Goal: Check status: Check status

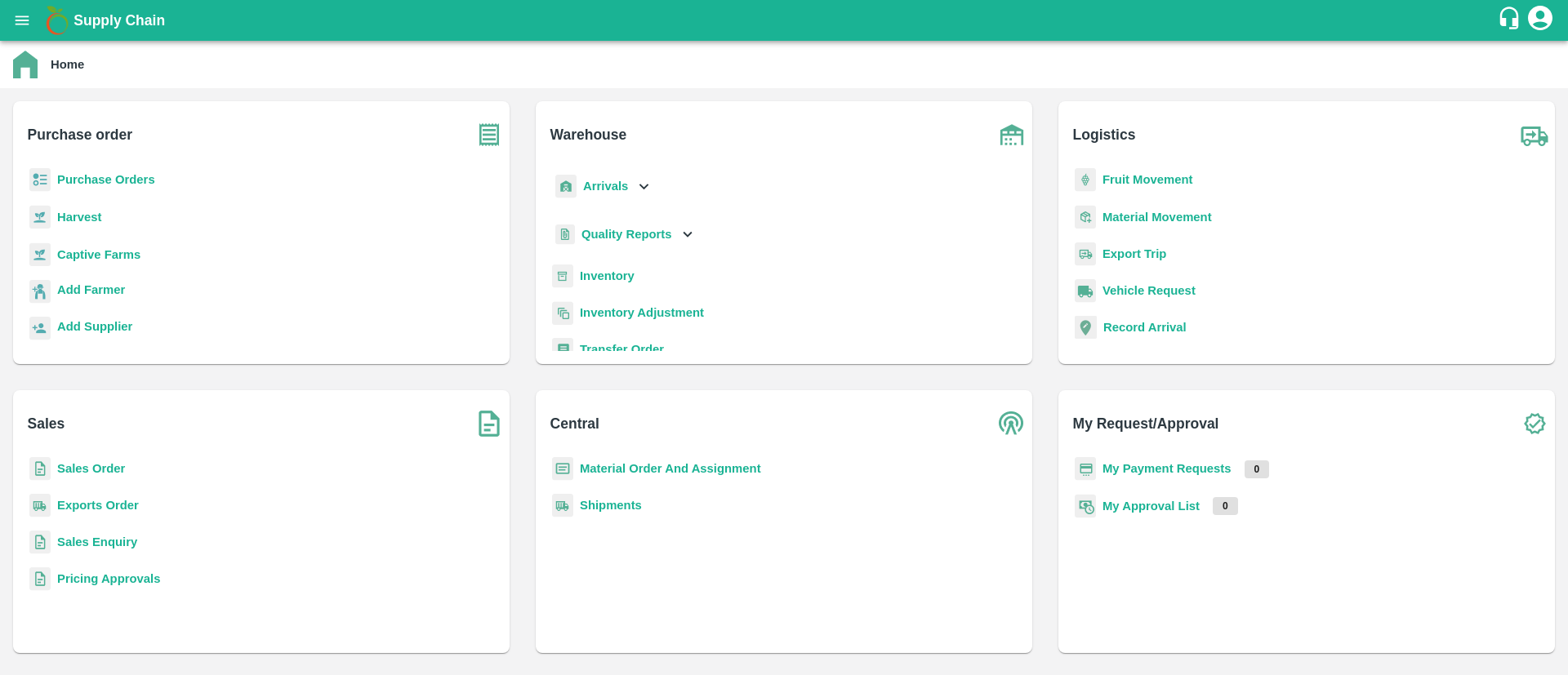
click at [620, 273] on b "Inventory" at bounding box center [607, 276] width 55 height 13
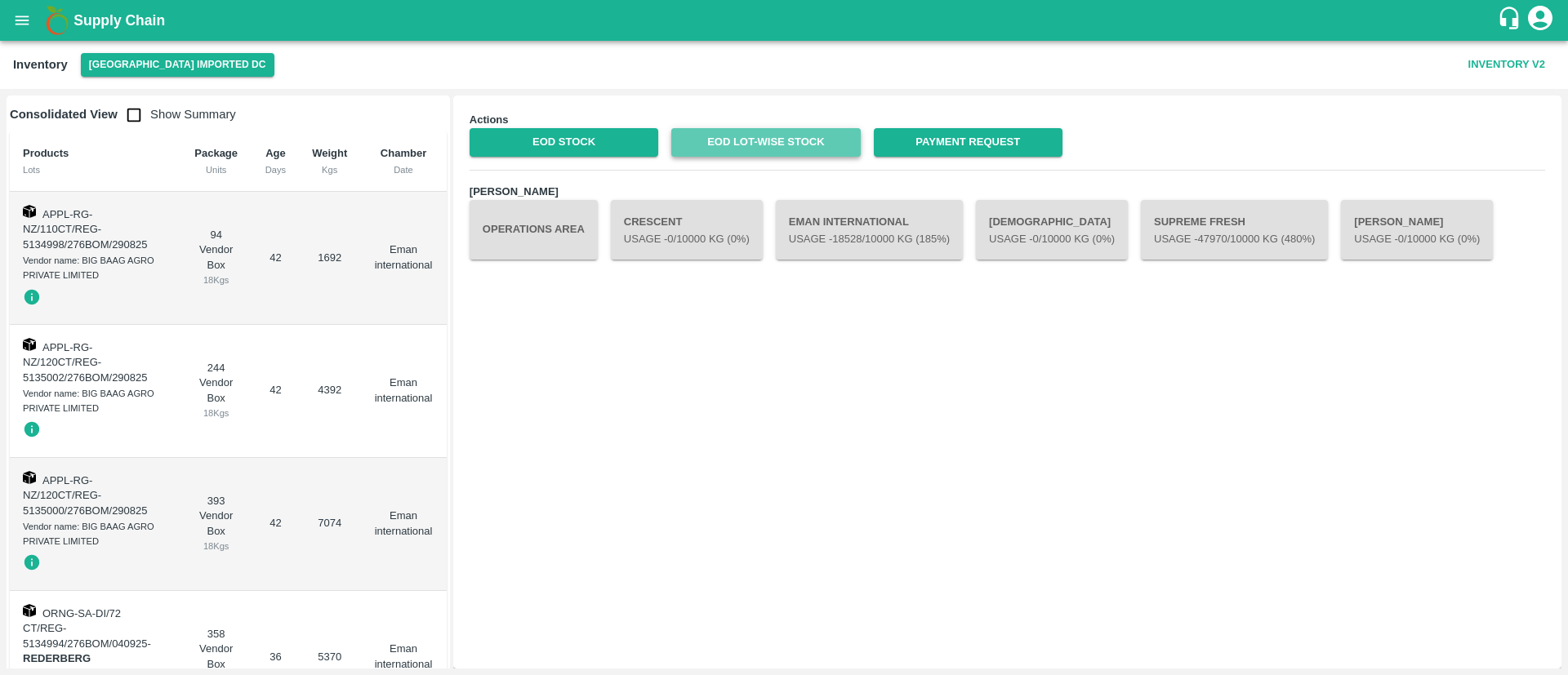
click at [782, 135] on link "EOD Lot-wise Stock" at bounding box center [765, 142] width 189 height 28
click at [21, 22] on icon "open drawer" at bounding box center [22, 21] width 18 height 18
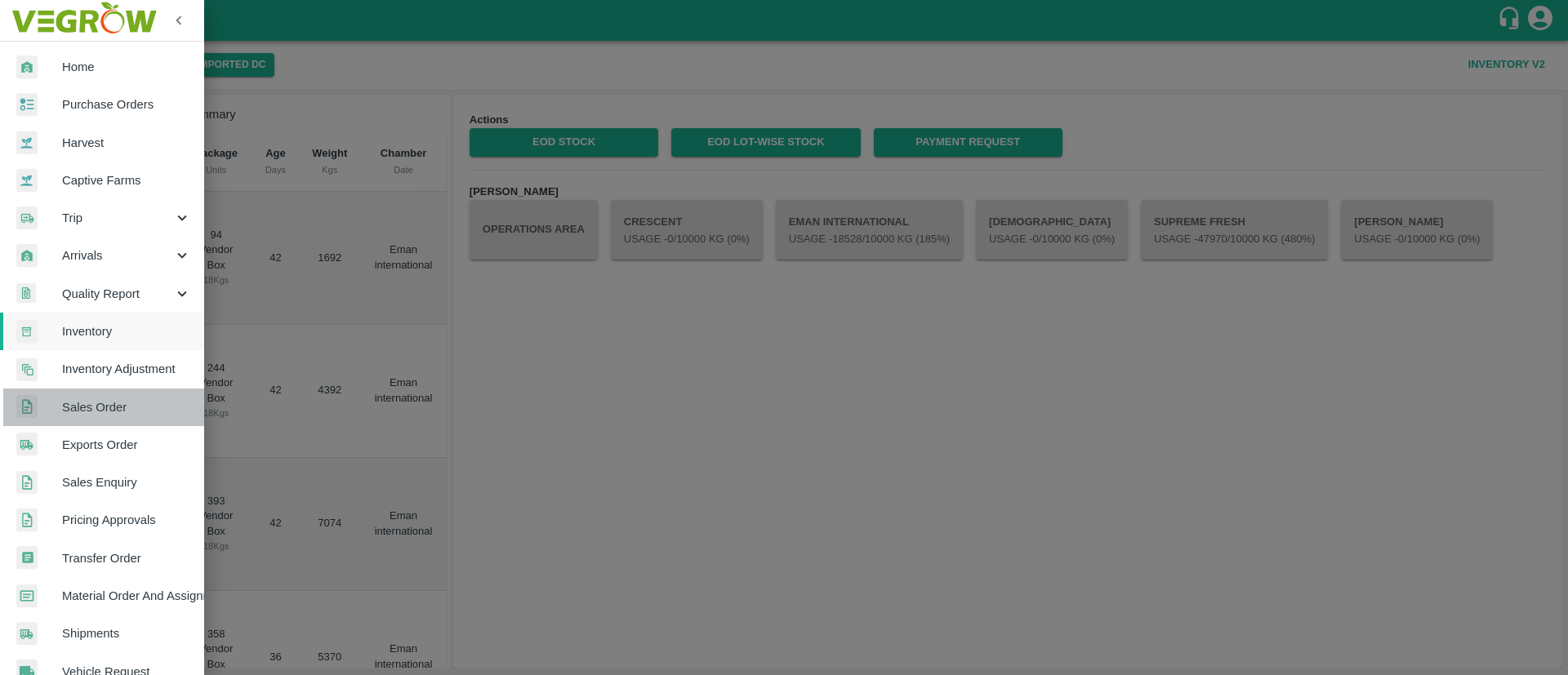
click at [113, 408] on span "Sales Order" at bounding box center [126, 407] width 129 height 18
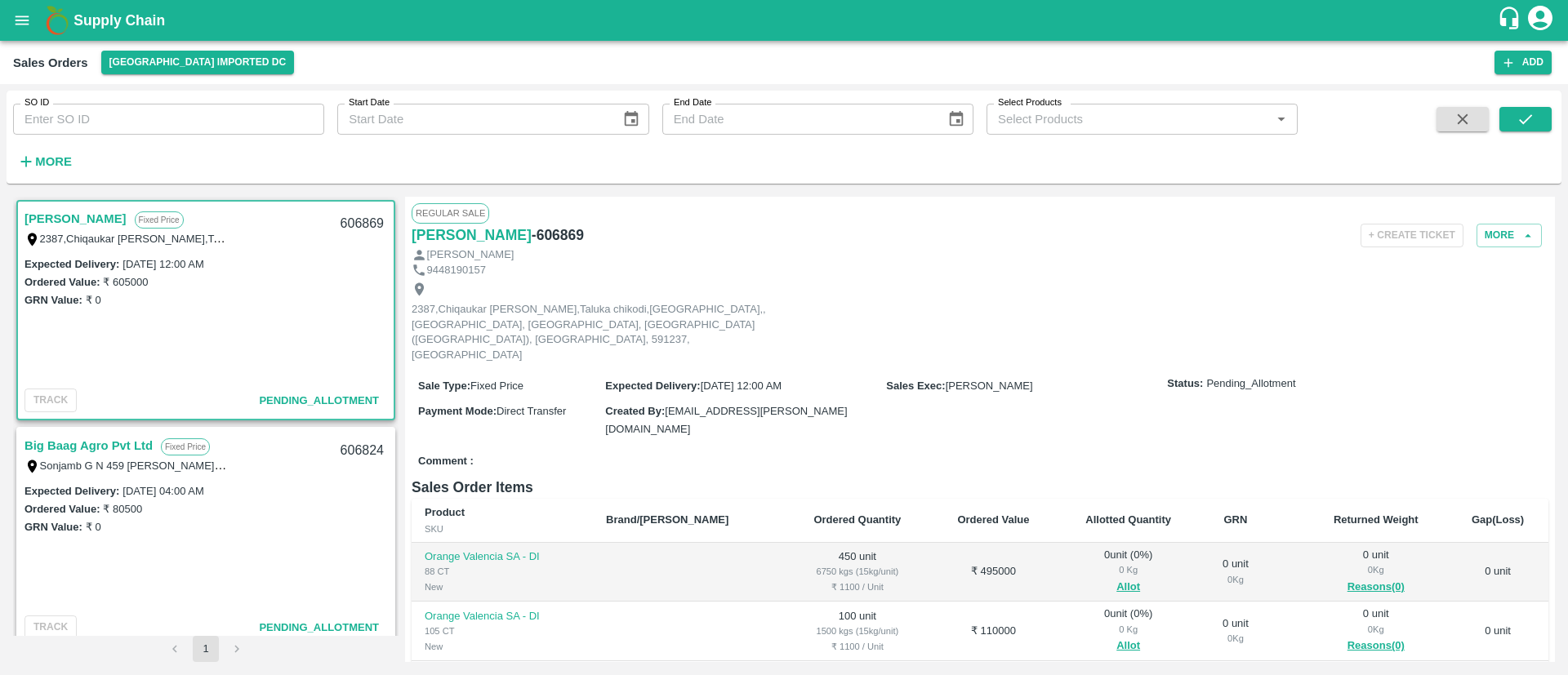
click at [117, 216] on link "Arshad Alam Bagwan" at bounding box center [75, 219] width 102 height 22
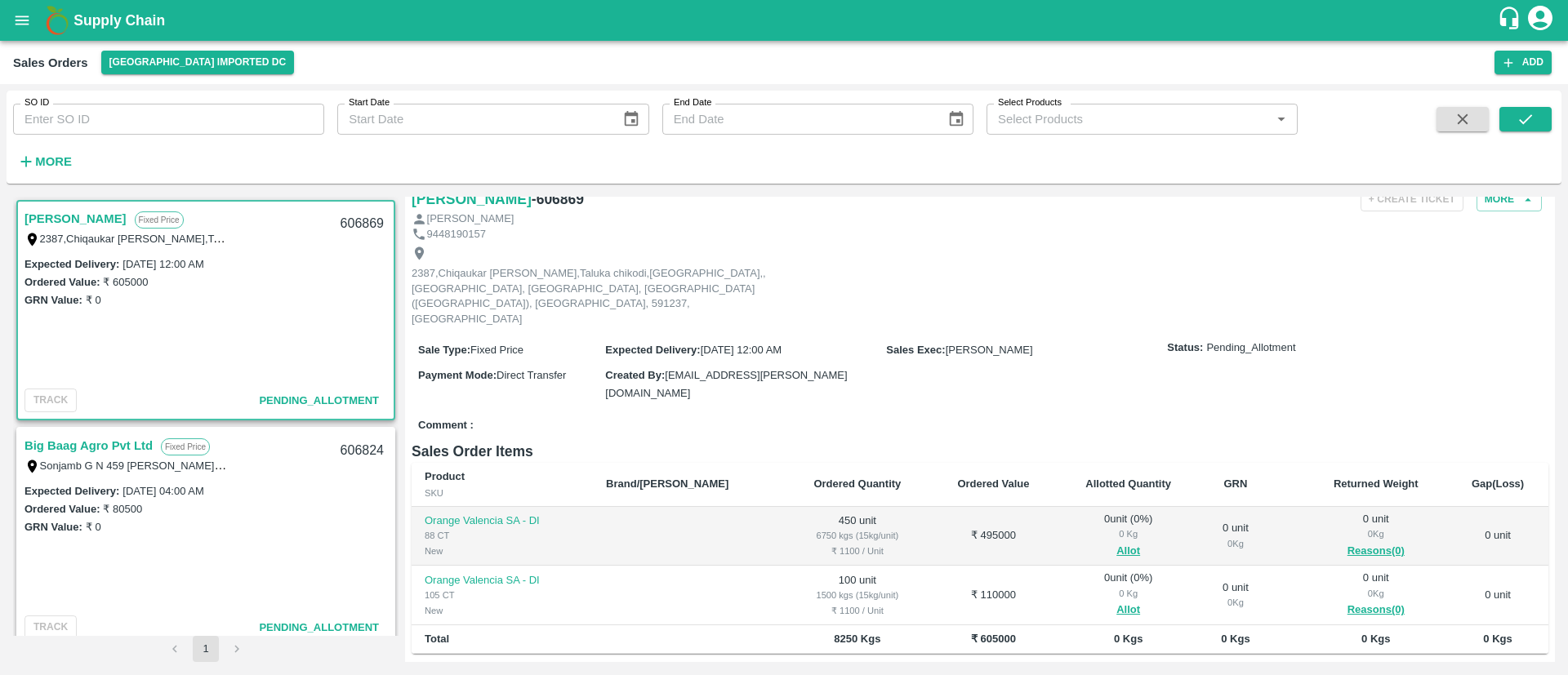
scroll to position [154, 0]
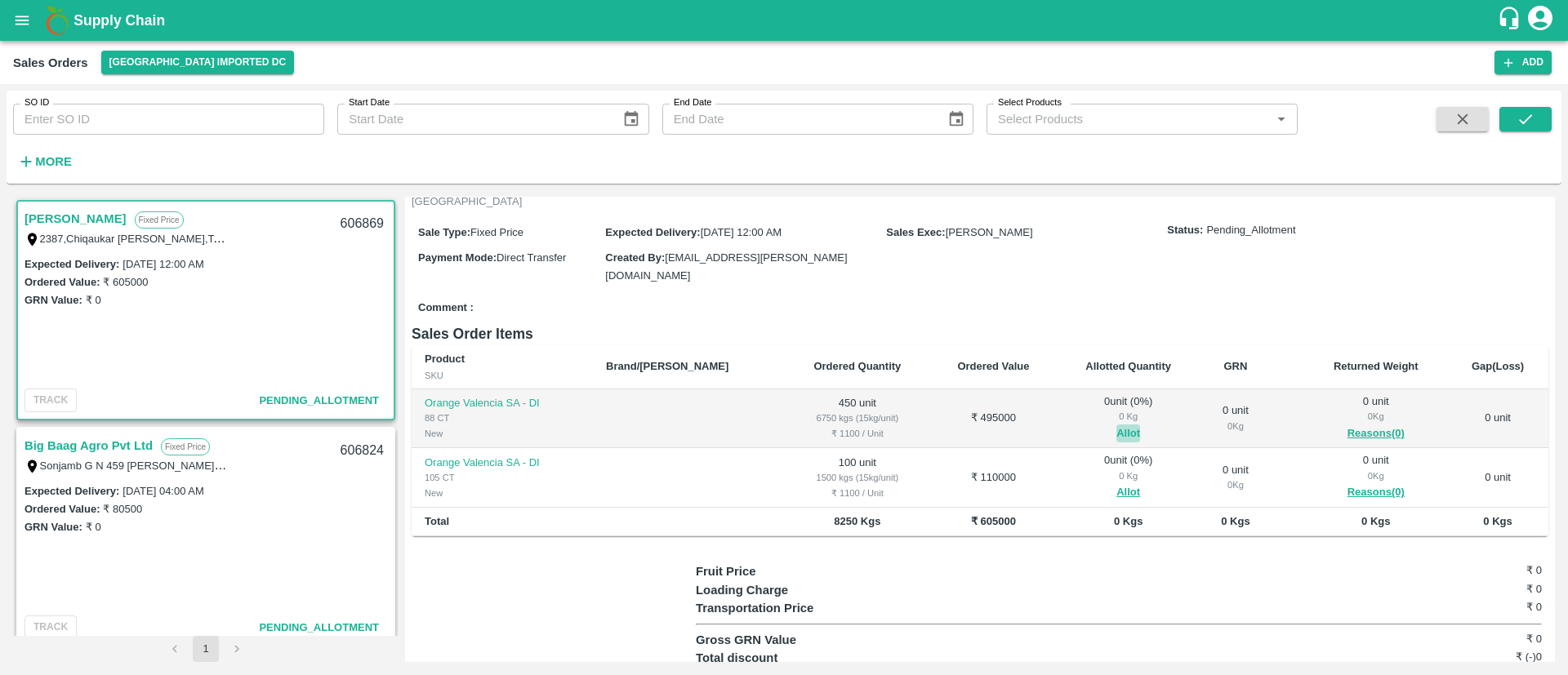
click at [1116, 425] on button "Allot" at bounding box center [1128, 434] width 23 height 19
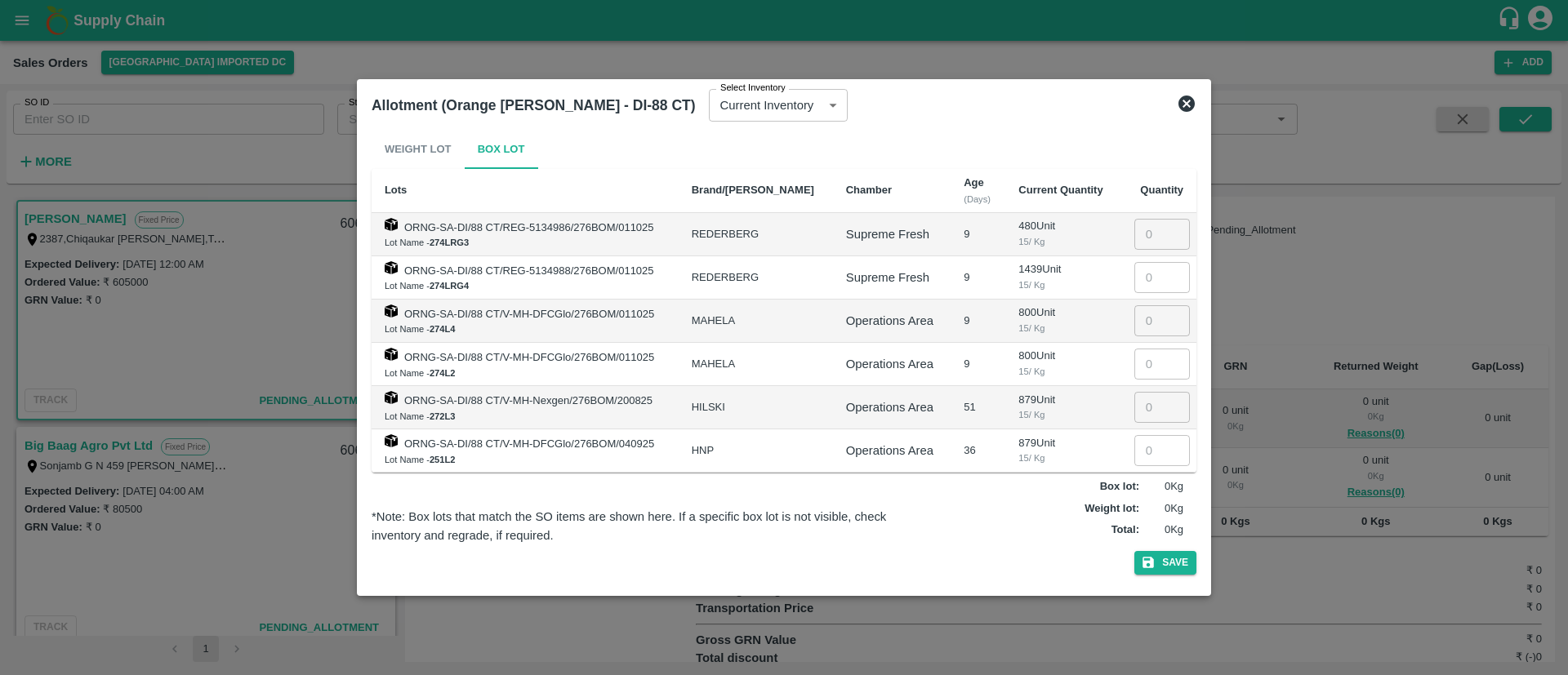
click at [1188, 101] on icon at bounding box center [1187, 104] width 17 height 17
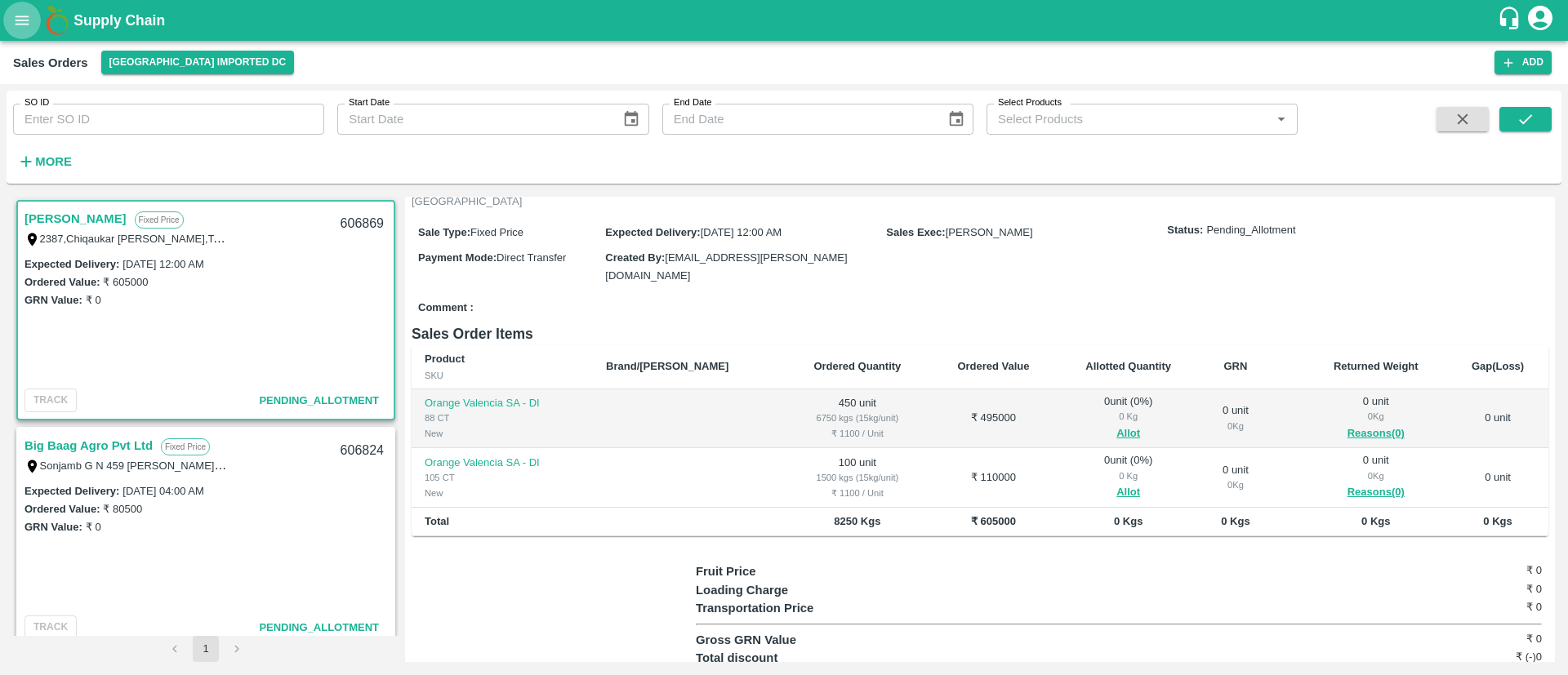
click at [16, 21] on icon "open drawer" at bounding box center [22, 20] width 14 height 9
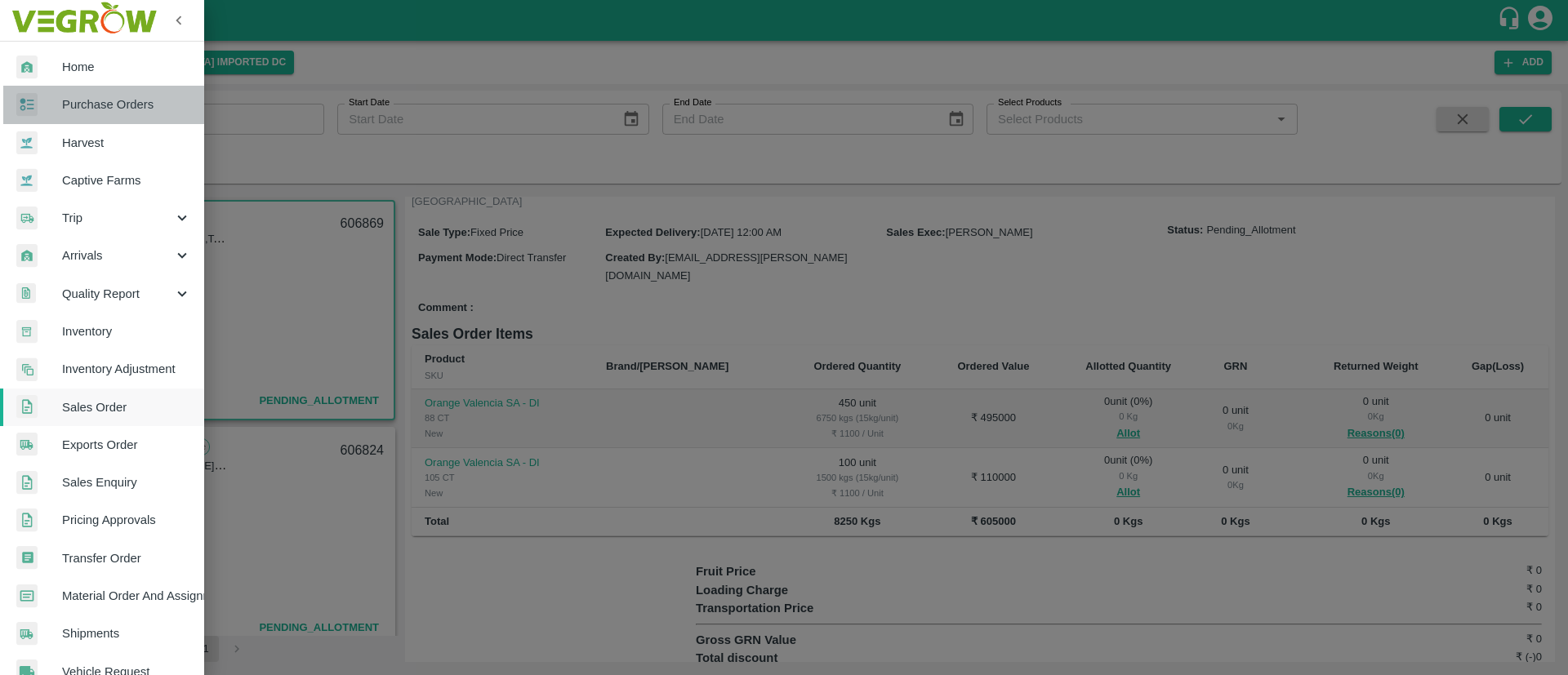
click at [132, 113] on span "Purchase Orders" at bounding box center [126, 105] width 129 height 18
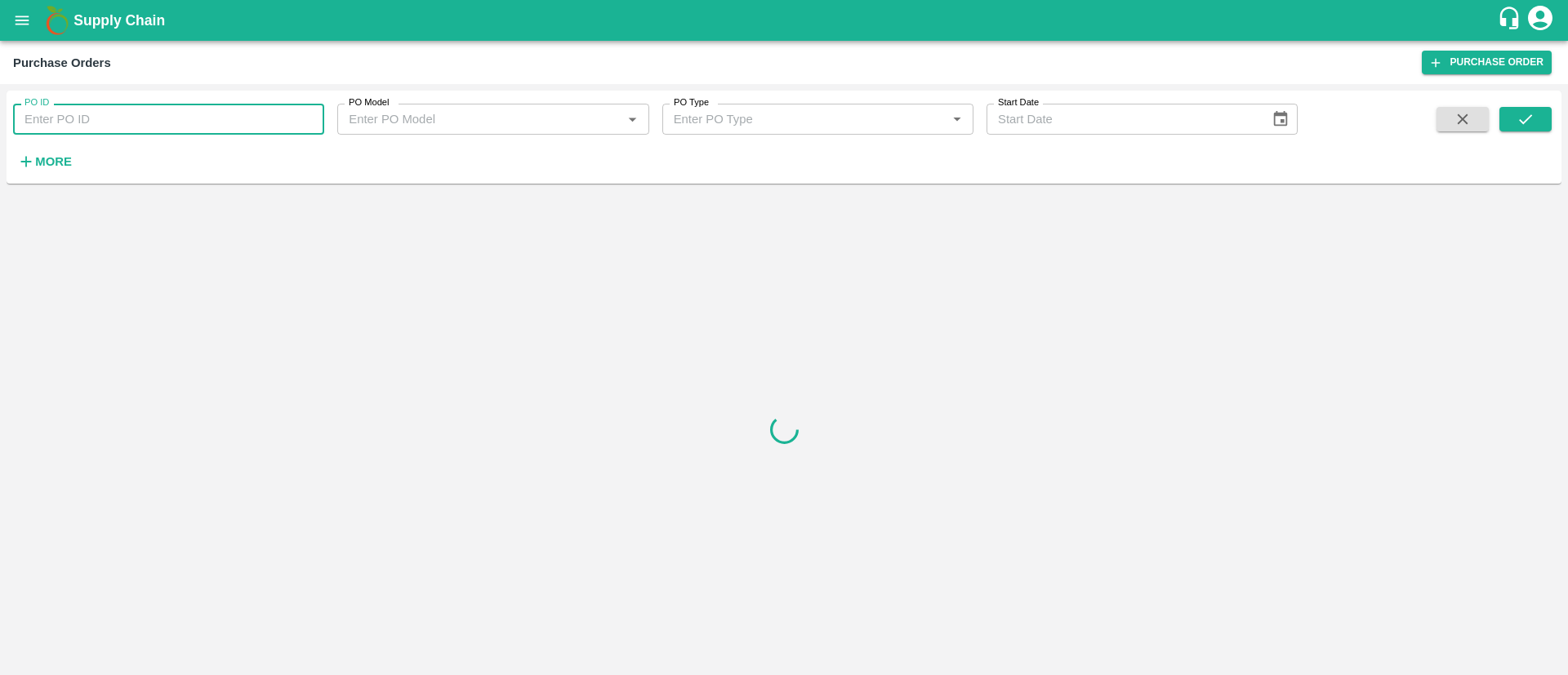
click at [194, 131] on input "PO ID" at bounding box center [169, 119] width 311 height 31
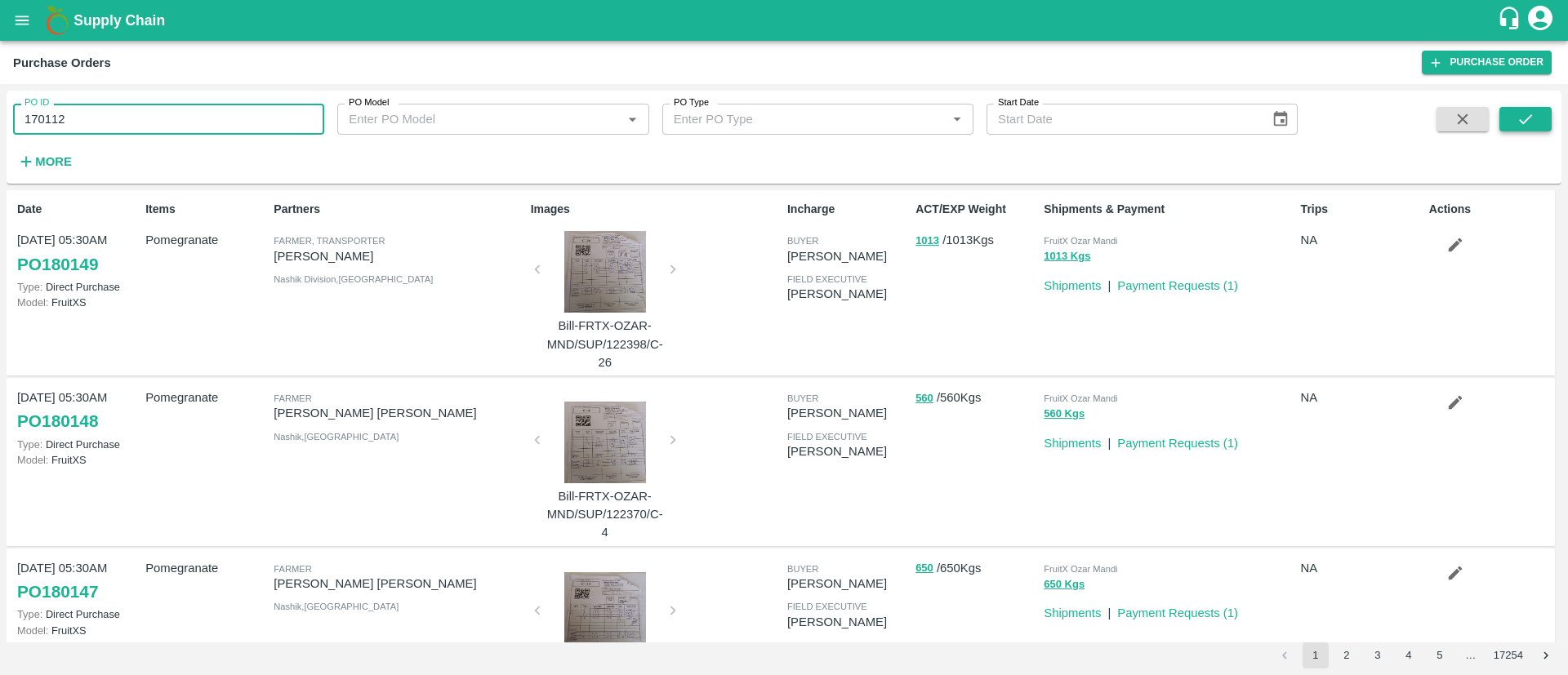
type input "170112"
click at [1532, 122] on icon "submit" at bounding box center [1526, 120] width 18 height 18
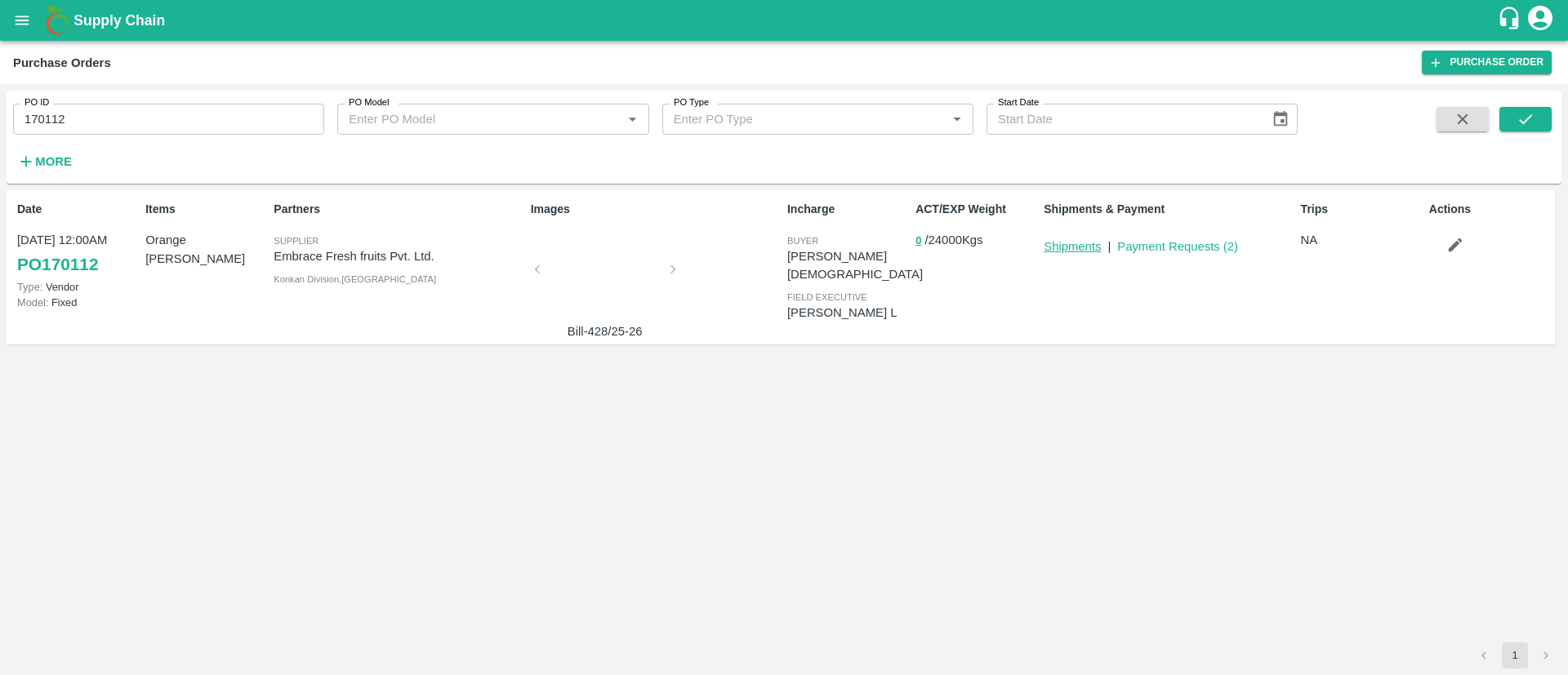
click at [1074, 246] on link "Shipments" at bounding box center [1072, 247] width 57 height 13
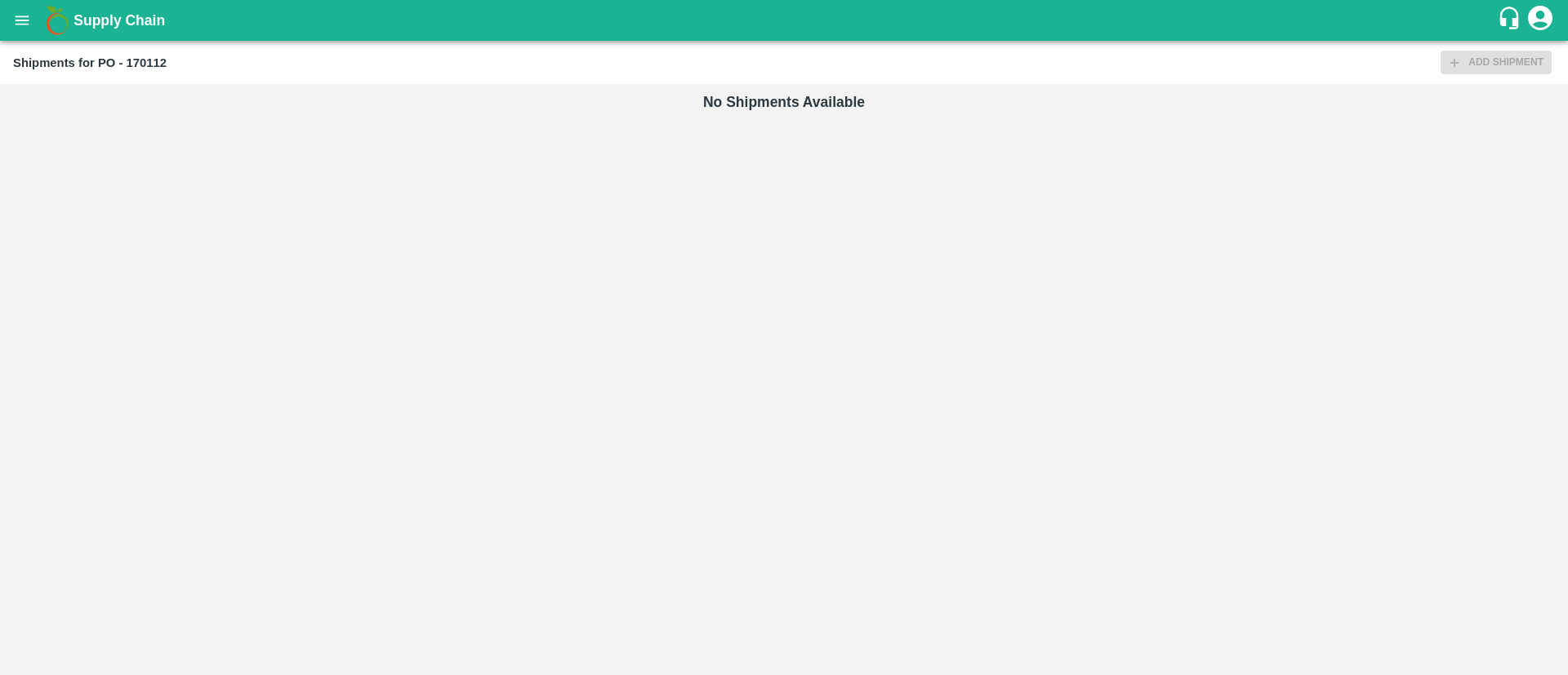
click at [1472, 62] on div "Add Shipment" at bounding box center [1496, 62] width 111 height 23
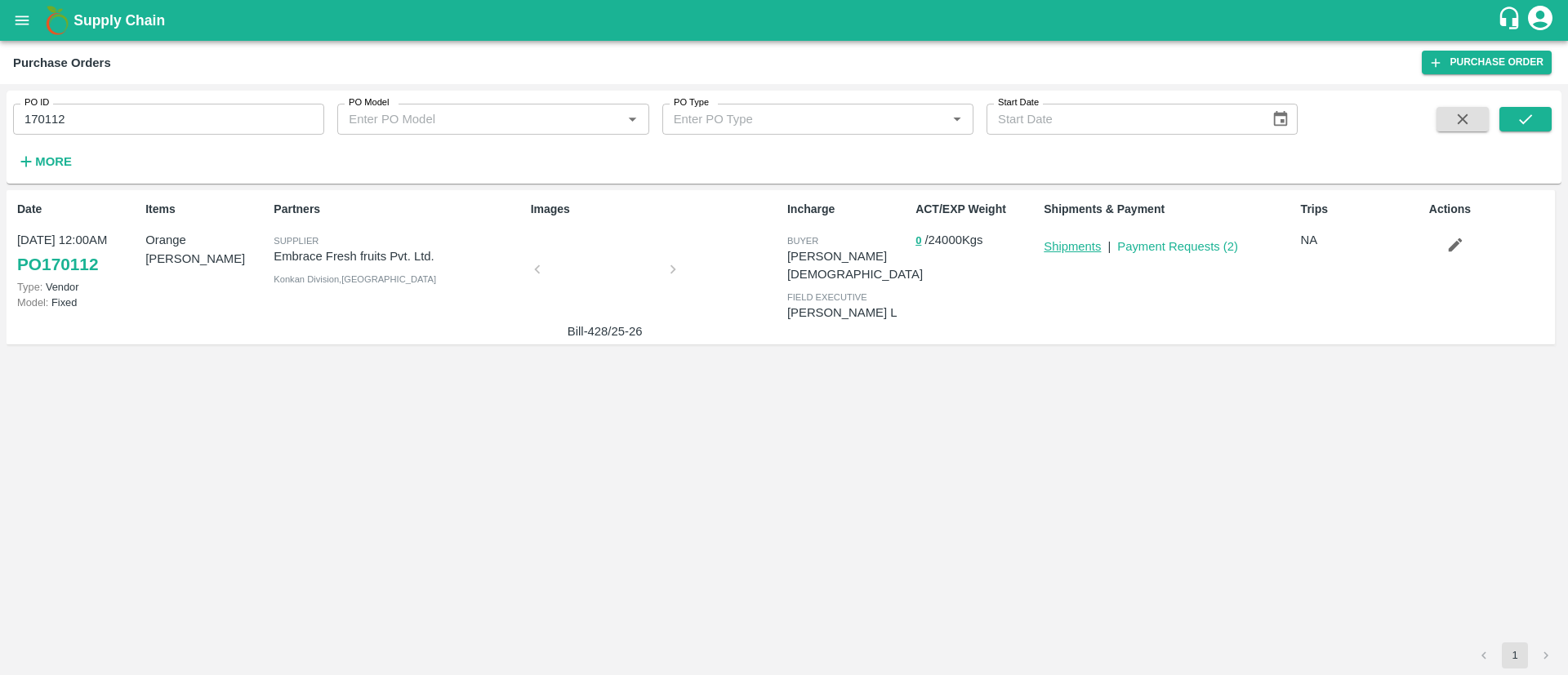
click at [1060, 240] on link "Shipments" at bounding box center [1072, 247] width 57 height 13
click at [1227, 240] on link "Payment Requests ( 2 )" at bounding box center [1177, 247] width 121 height 13
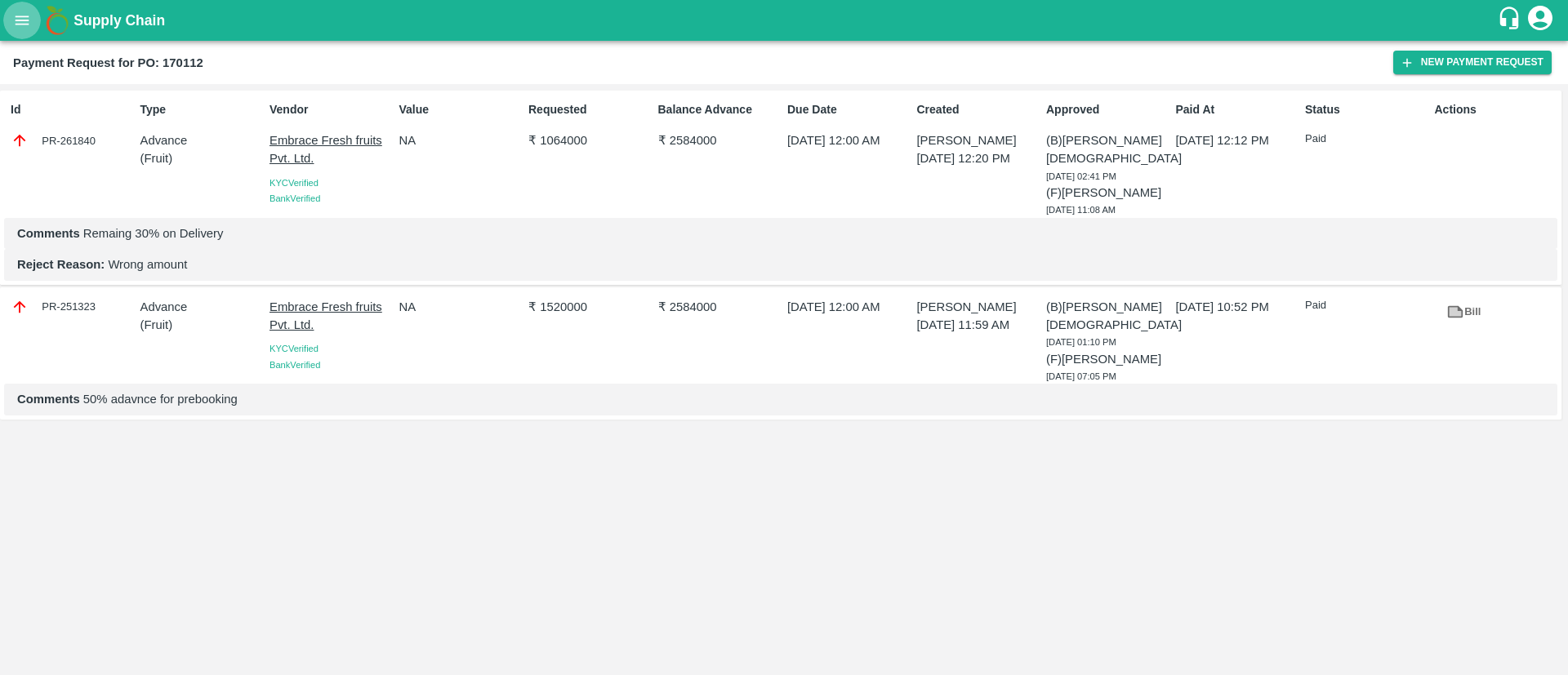
click at [24, 29] on button "open drawer" at bounding box center [22, 20] width 37 height 37
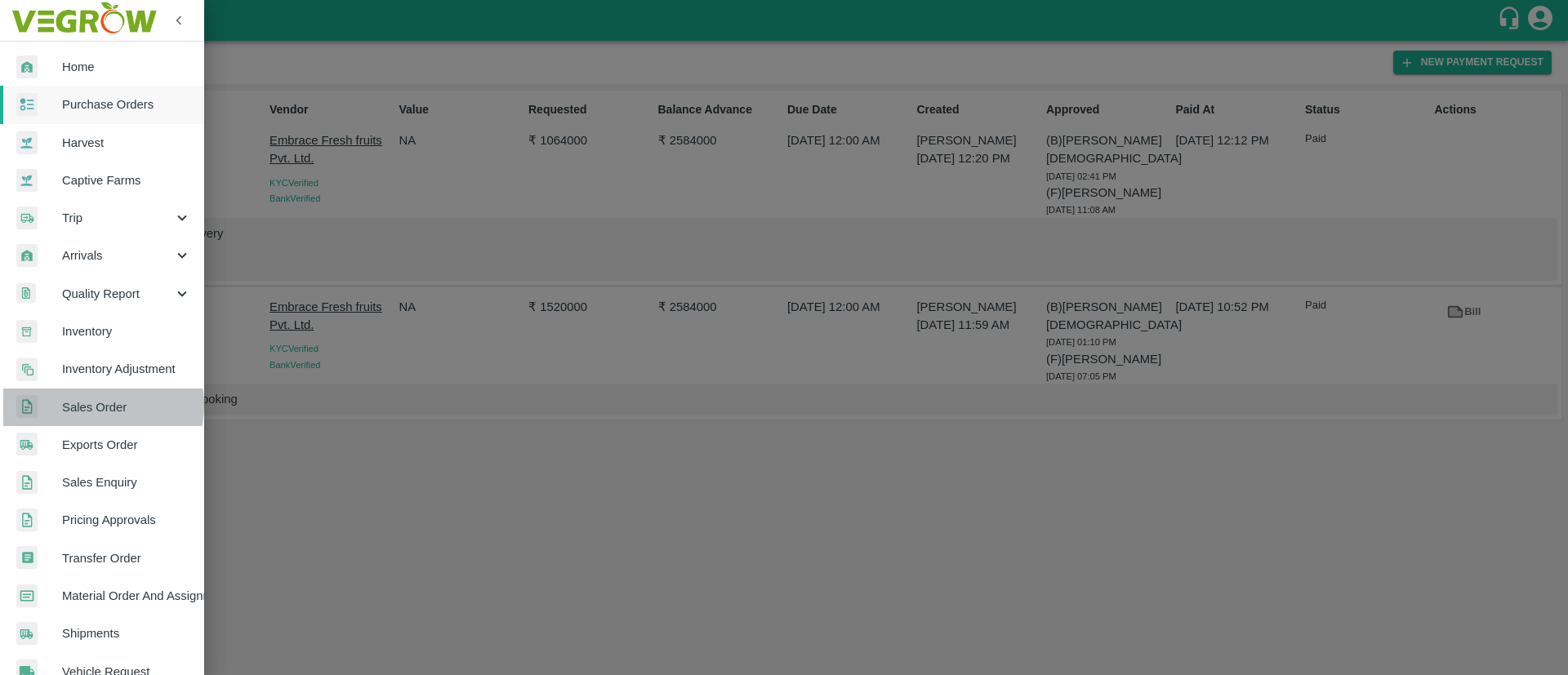
click at [87, 405] on span "Sales Order" at bounding box center [126, 407] width 129 height 18
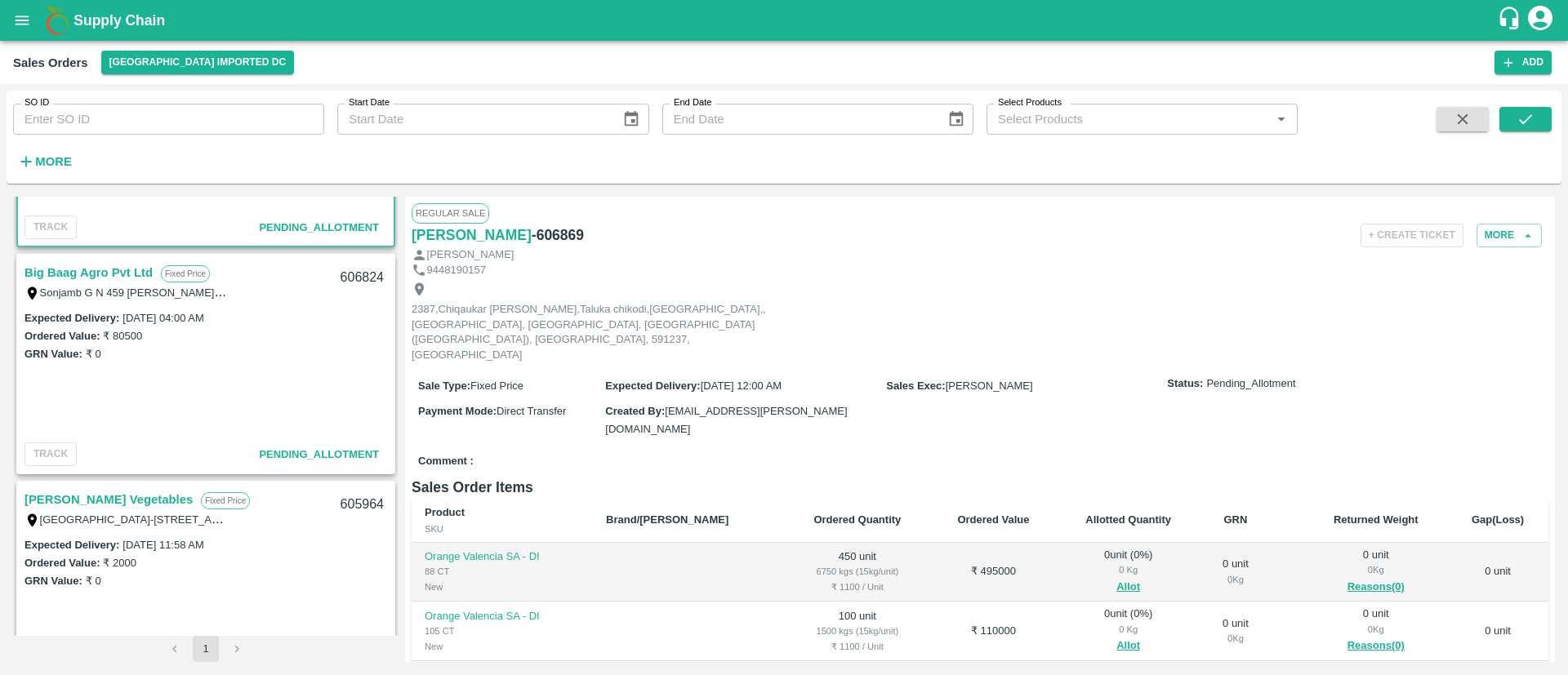
scroll to position [174, 0]
click at [108, 270] on link "Big Baag Agro Pvt Ltd" at bounding box center [88, 272] width 128 height 22
